Goal: Task Accomplishment & Management: Manage account settings

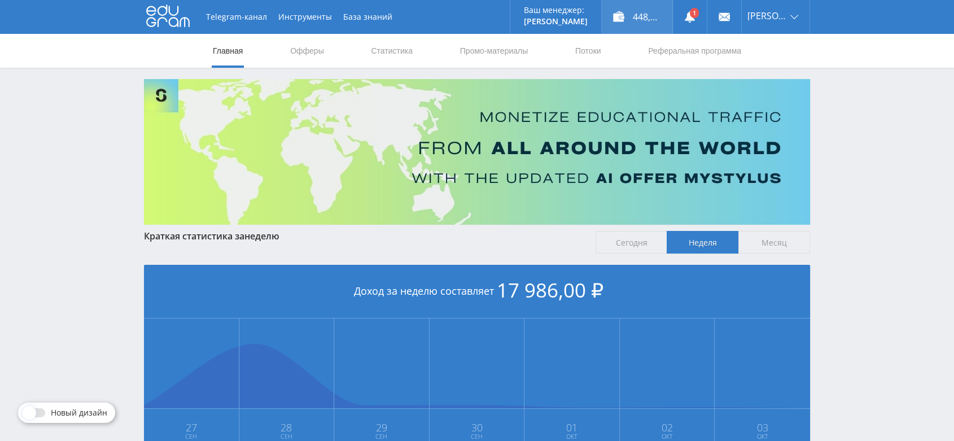
click at [640, 17] on div "448,00 ₽" at bounding box center [637, 17] width 71 height 34
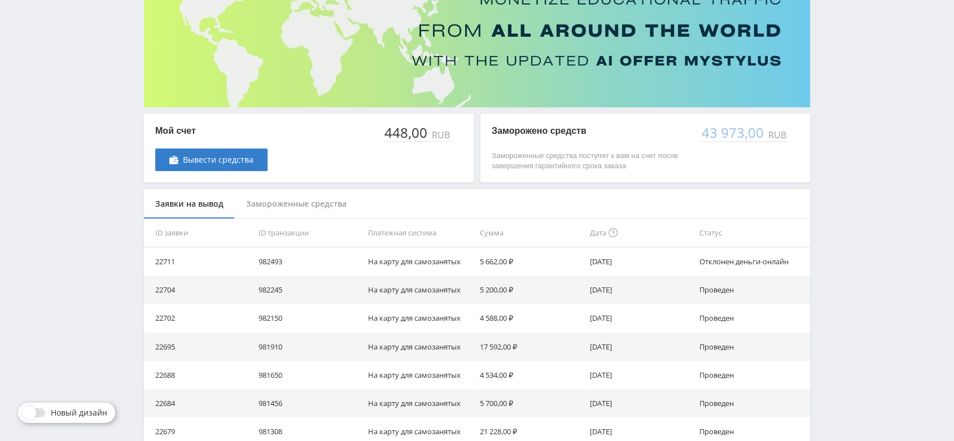
scroll to position [125, 0]
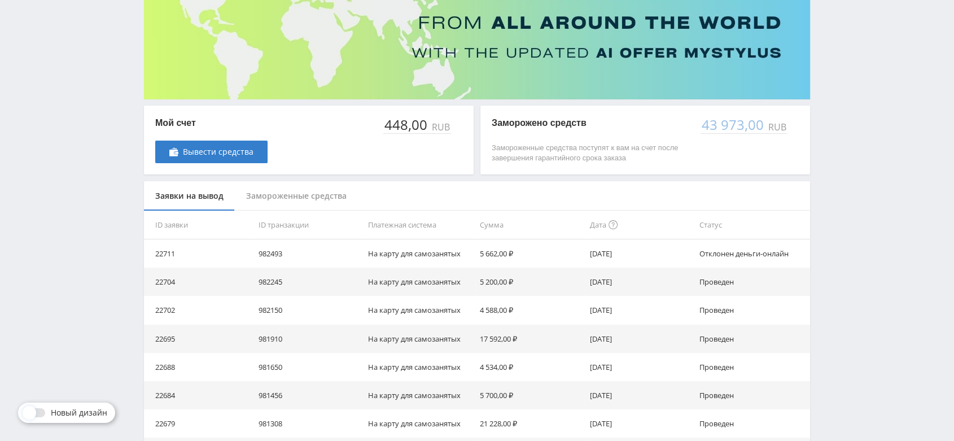
click at [308, 196] on div "Замороженные средства" at bounding box center [296, 196] width 123 height 30
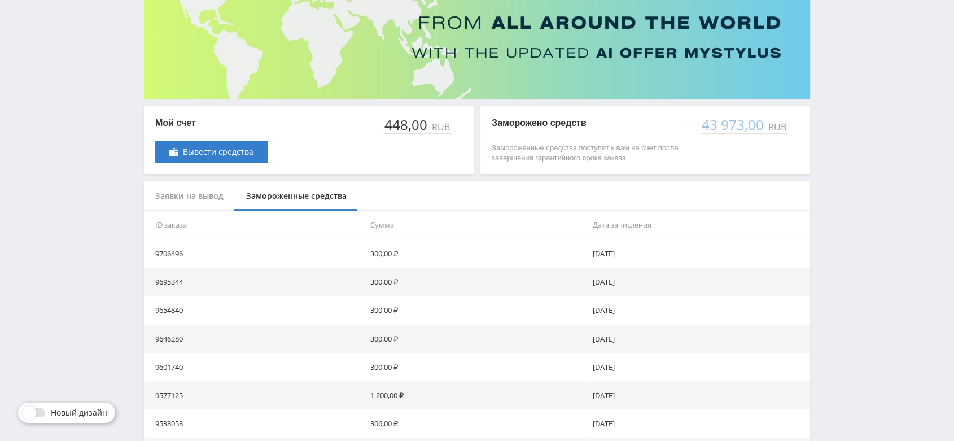
click at [189, 199] on div "Заявки на вывод" at bounding box center [189, 196] width 91 height 30
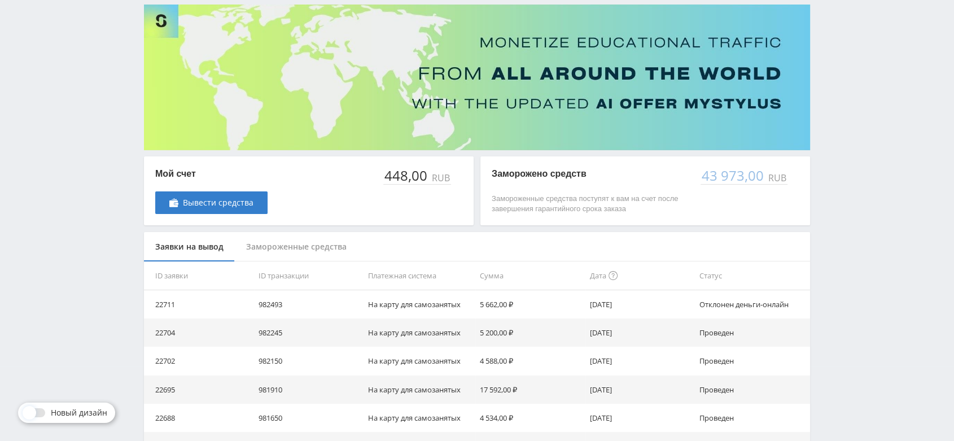
scroll to position [0, 0]
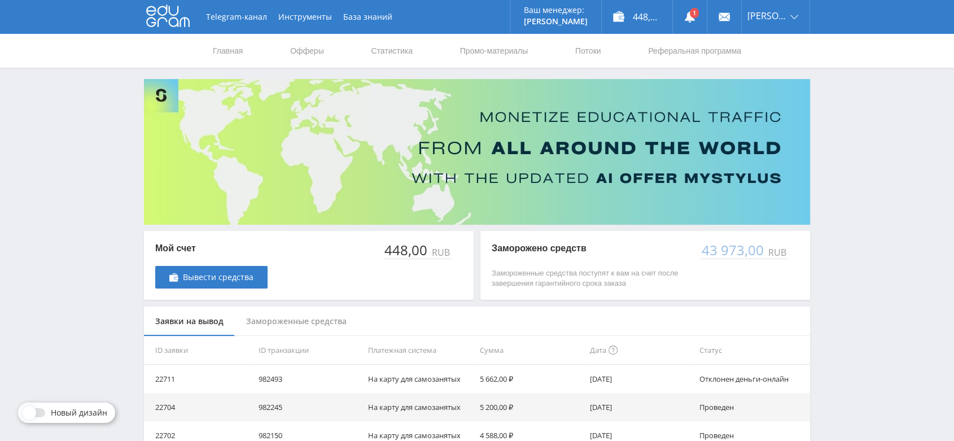
click at [175, 17] on icon at bounding box center [167, 16] width 43 height 23
